Goal: Transaction & Acquisition: Purchase product/service

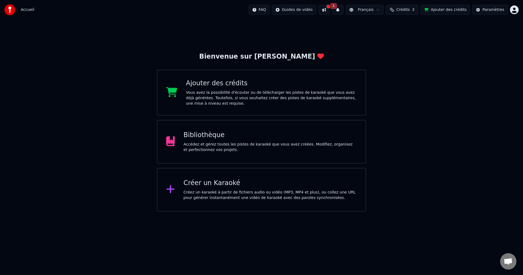
click at [262, 98] on div "Vous avez la possibilité d'écouter ou de télécharger les pistes de karaoké que …" at bounding box center [271, 98] width 171 height 16
click at [456, 9] on button "Ajouter des crédits" at bounding box center [445, 10] width 50 height 10
click at [240, 97] on div "Vous avez la possibilité d'écouter ou de télécharger les pistes de karaoké que …" at bounding box center [271, 98] width 171 height 16
click at [328, 9] on button at bounding box center [323, 10] width 11 height 10
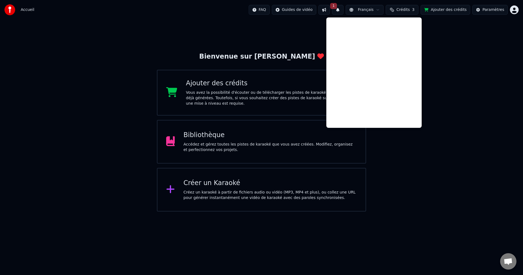
click at [343, 11] on button "1" at bounding box center [337, 10] width 11 height 10
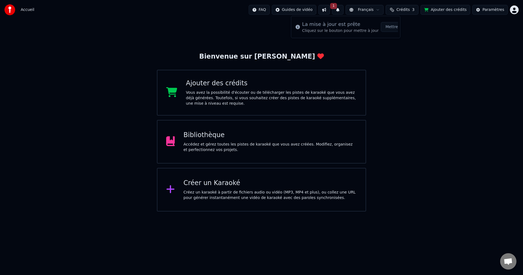
click at [401, 9] on button "Crédits 3" at bounding box center [401, 10] width 33 height 10
click at [382, 37] on td "15" at bounding box center [380, 36] width 24 height 10
click at [403, 38] on td "3" at bounding box center [401, 36] width 19 height 10
click at [404, 50] on button "Actualiser" at bounding box center [407, 50] width 32 height 10
click at [489, 11] on div "Paramètres" at bounding box center [493, 9] width 22 height 5
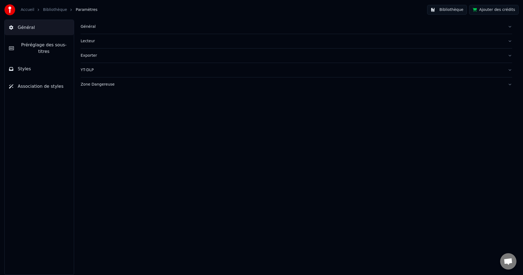
click at [39, 44] on span "Préréglage des sous-titres" at bounding box center [43, 48] width 51 height 13
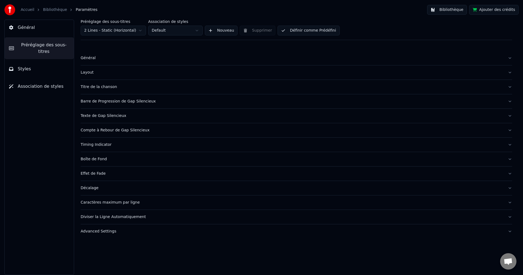
click at [39, 61] on button "Styles" at bounding box center [39, 68] width 69 height 15
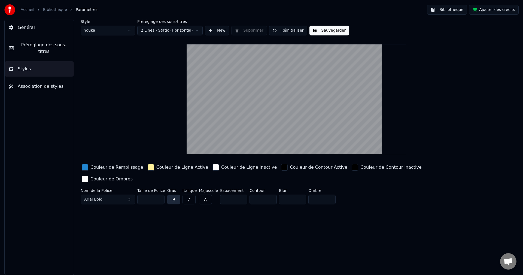
click at [39, 71] on div "Général Préréglage des sous-titres Styles Association de styles" at bounding box center [39, 147] width 70 height 255
click at [41, 83] on span "Association de styles" at bounding box center [41, 86] width 46 height 7
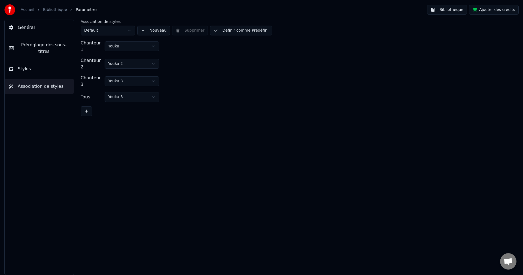
click at [30, 27] on span "Général" at bounding box center [26, 27] width 17 height 7
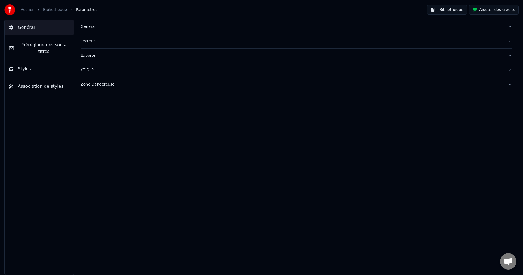
click at [484, 7] on button "Ajouter des crédits" at bounding box center [494, 10] width 50 height 10
